Goal: Transaction & Acquisition: Download file/media

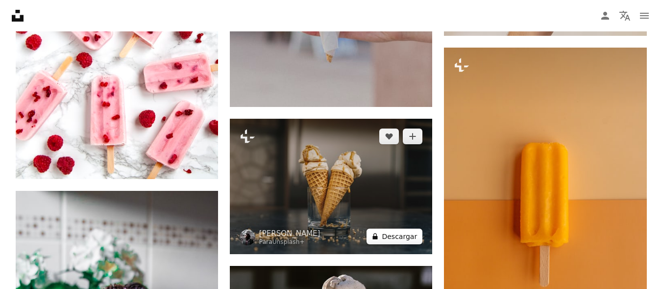
scroll to position [3038, 0]
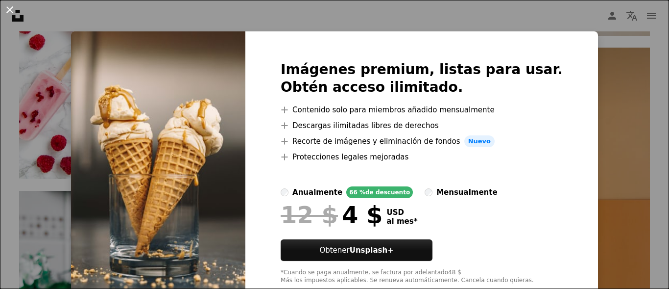
click at [14, 5] on button "An X shape" at bounding box center [10, 10] width 12 height 12
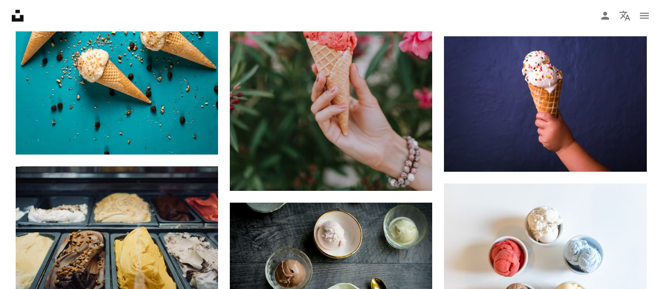
scroll to position [4411, 0]
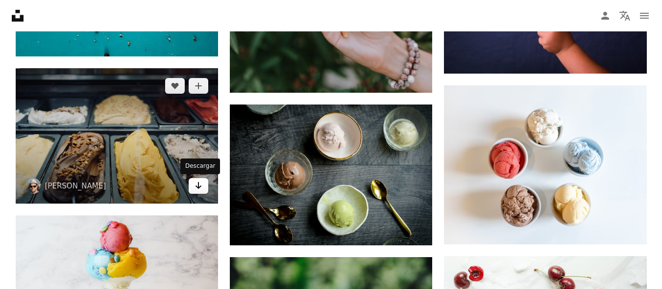
click at [200, 190] on icon "Arrow pointing down" at bounding box center [199, 185] width 8 height 12
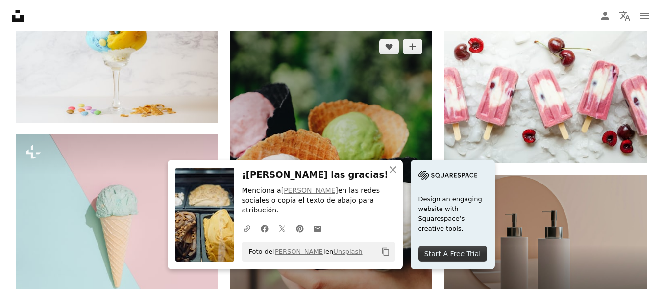
scroll to position [4656, 0]
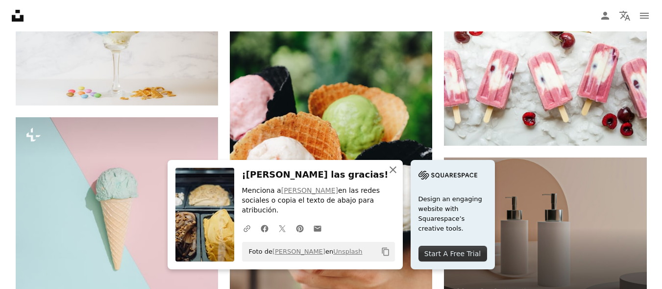
click at [396, 179] on button "An X shape Cerrar" at bounding box center [393, 170] width 20 height 20
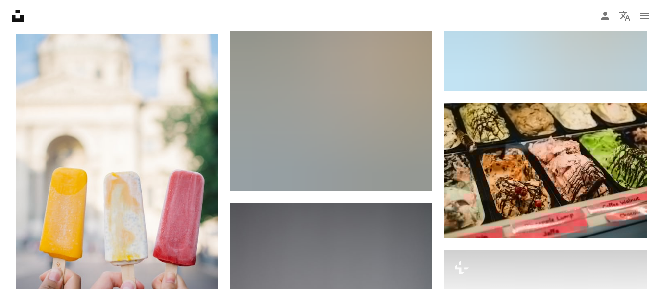
scroll to position [5979, 0]
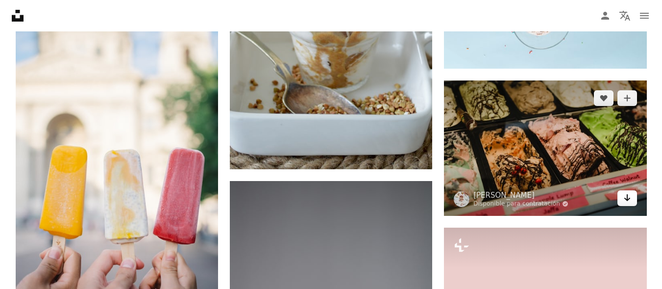
click at [622, 202] on link "Arrow pointing down" at bounding box center [627, 198] width 20 height 16
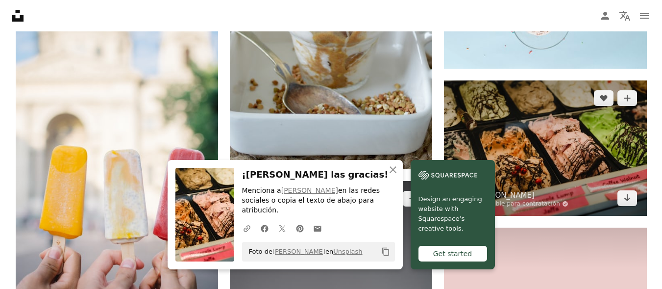
scroll to position [6224, 0]
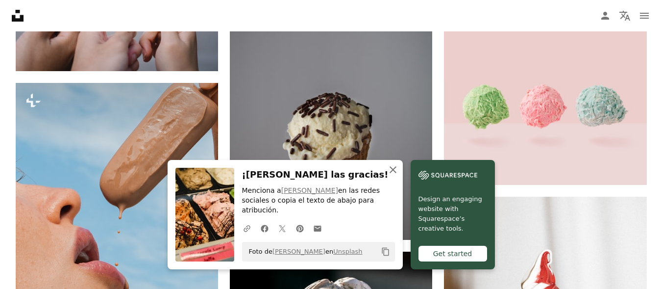
click at [392, 173] on icon "button" at bounding box center [393, 169] width 7 height 7
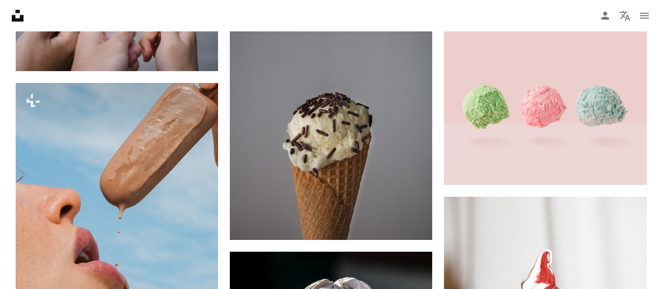
click at [392, 183] on icon "An X shape" at bounding box center [393, 179] width 12 height 12
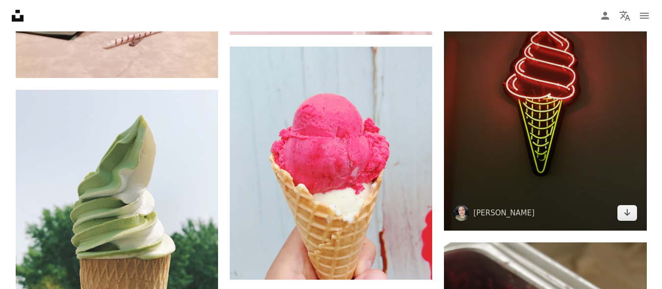
scroll to position [10144, 0]
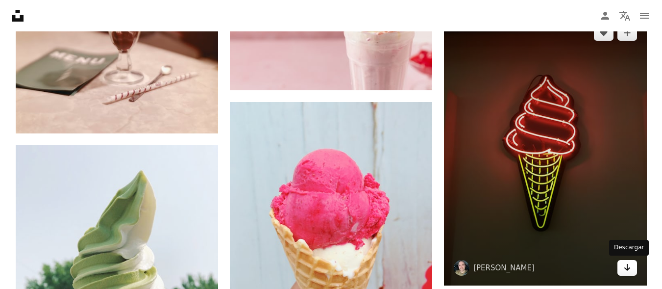
click at [627, 267] on icon "Descargar" at bounding box center [627, 267] width 6 height 7
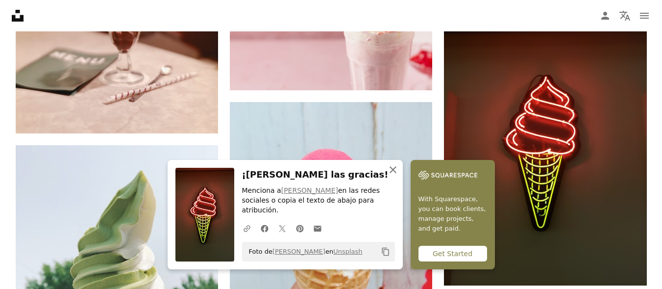
click at [388, 175] on icon "An X shape" at bounding box center [393, 170] width 12 height 12
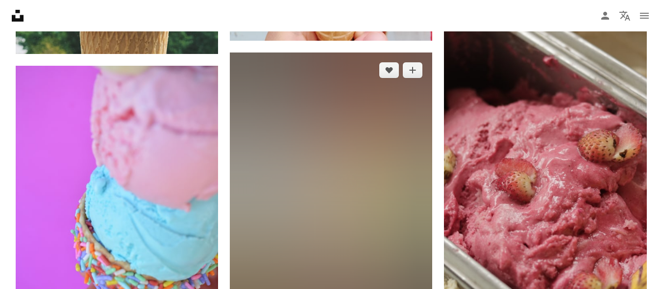
scroll to position [10536, 0]
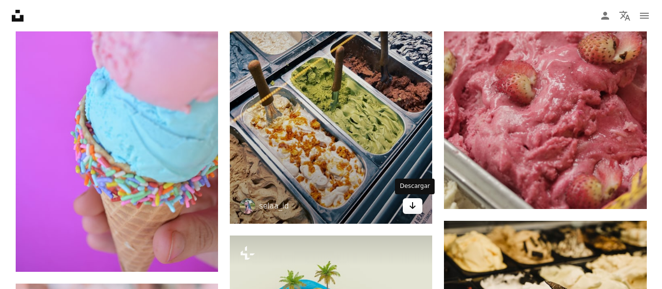
click at [416, 209] on icon "Arrow pointing down" at bounding box center [413, 205] width 8 height 12
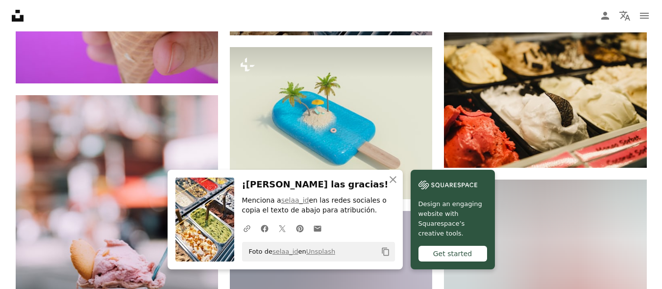
scroll to position [10781, 0]
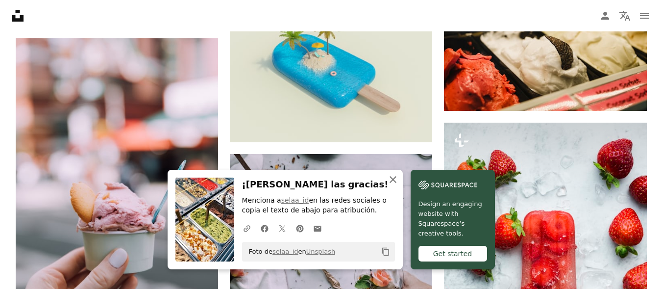
click at [388, 184] on icon "An X shape" at bounding box center [393, 179] width 12 height 12
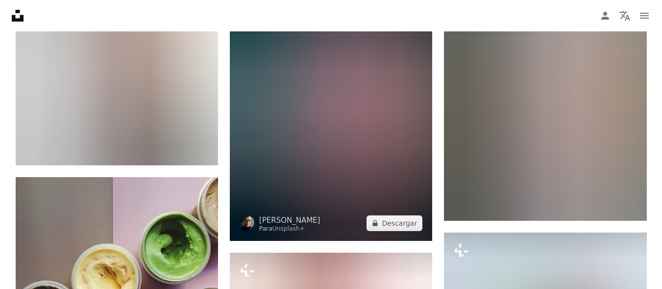
scroll to position [17348, 0]
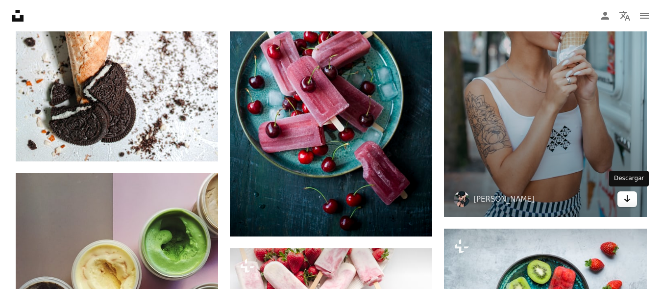
click at [631, 198] on icon "Arrow pointing down" at bounding box center [627, 199] width 8 height 12
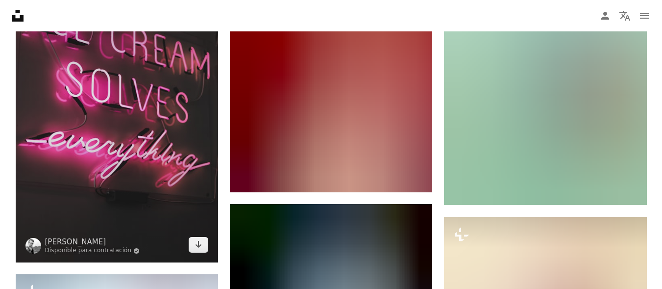
scroll to position [7645, 0]
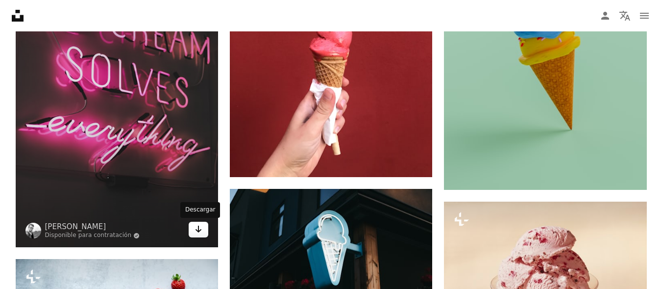
click at [195, 230] on icon "Arrow pointing down" at bounding box center [199, 229] width 8 height 12
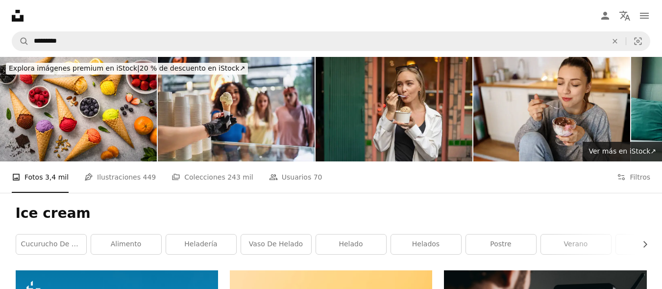
scroll to position [49, 0]
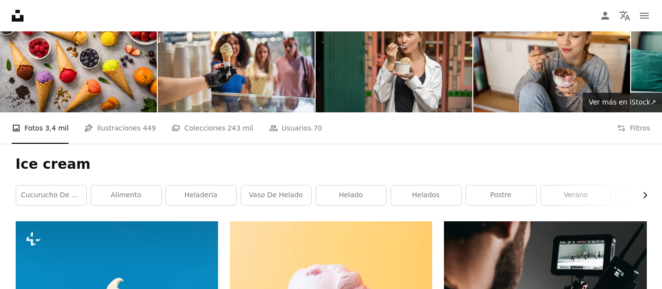
click at [647, 193] on icon "Chevron right" at bounding box center [645, 195] width 10 height 10
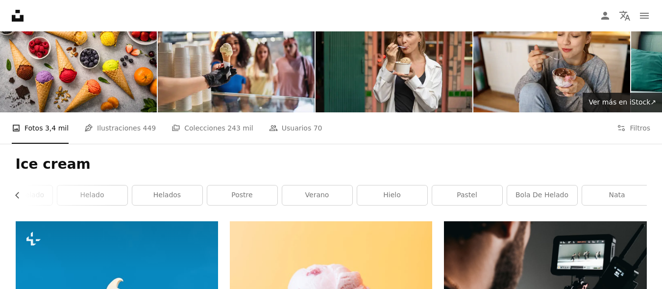
scroll to position [0, 265]
click at [647, 193] on div "Ice cream Chevron left cucurucho de helado alimento heladería vaso de helado he…" at bounding box center [331, 182] width 655 height 77
click at [295, 194] on link "verano" at bounding box center [311, 195] width 70 height 20
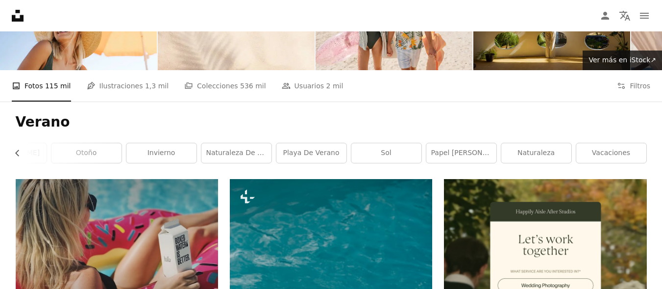
scroll to position [49, 0]
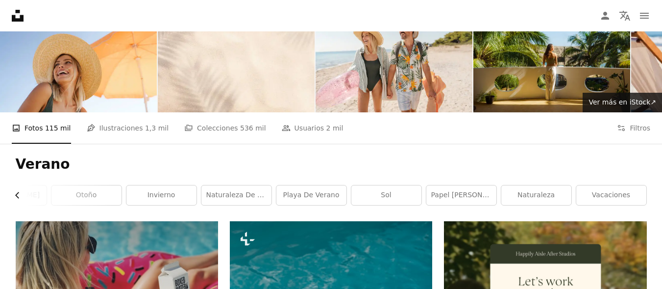
click at [14, 198] on icon "Chevron left" at bounding box center [18, 195] width 10 height 10
